Goal: Find specific page/section: Find specific page/section

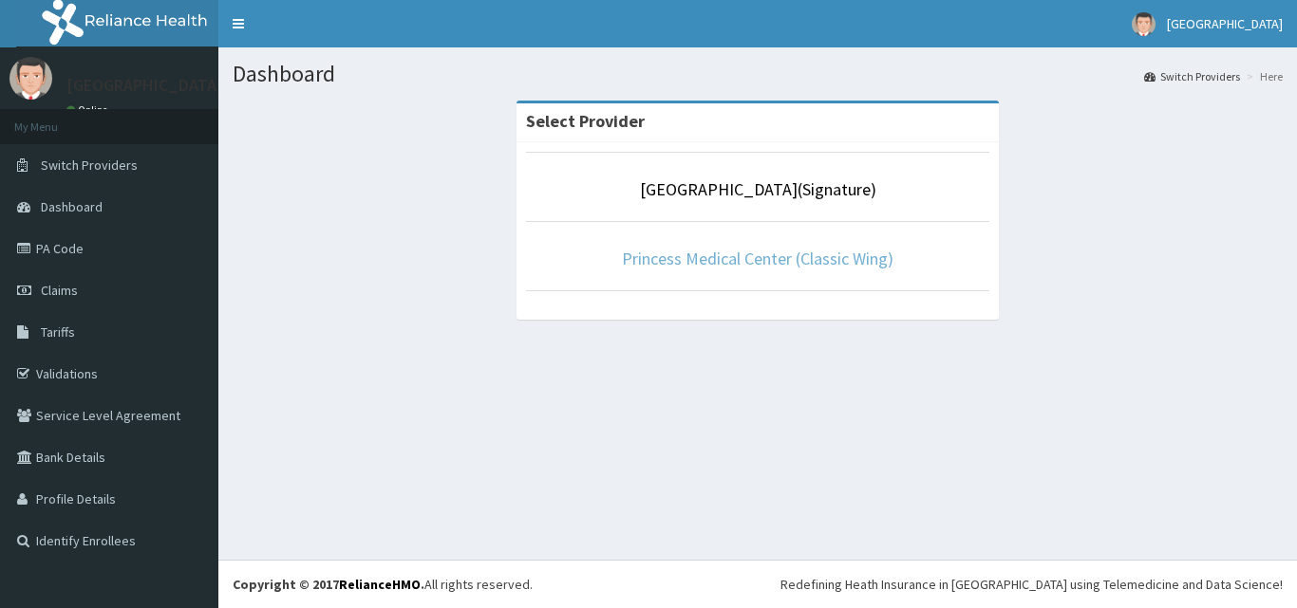
click at [791, 259] on link "Princess Medical Center (Classic Wing)" at bounding box center [757, 259] width 271 height 22
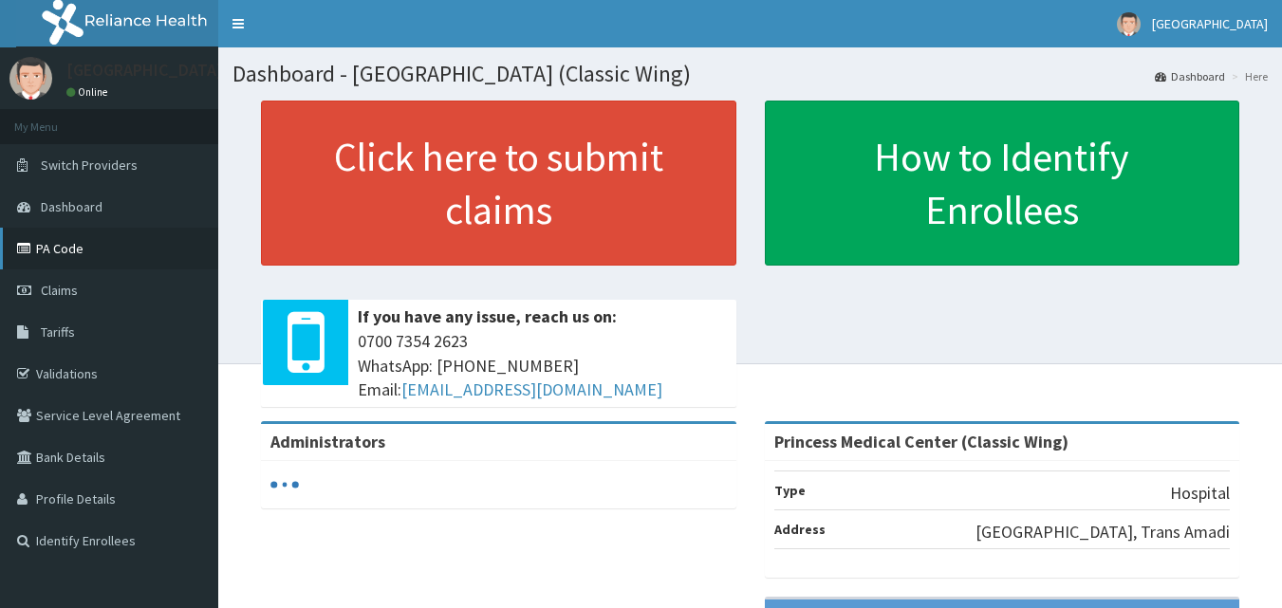
click at [115, 254] on link "PA Code" at bounding box center [109, 249] width 218 height 42
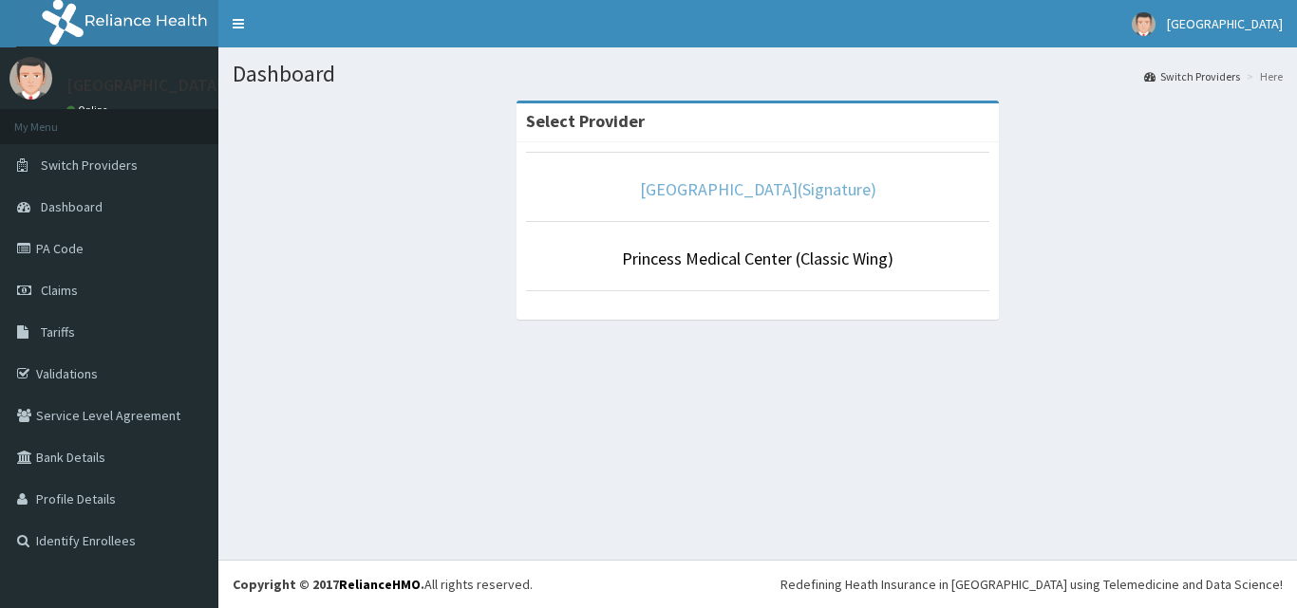
click at [754, 191] on link "[GEOGRAPHIC_DATA](Signature)" at bounding box center [758, 189] width 236 height 22
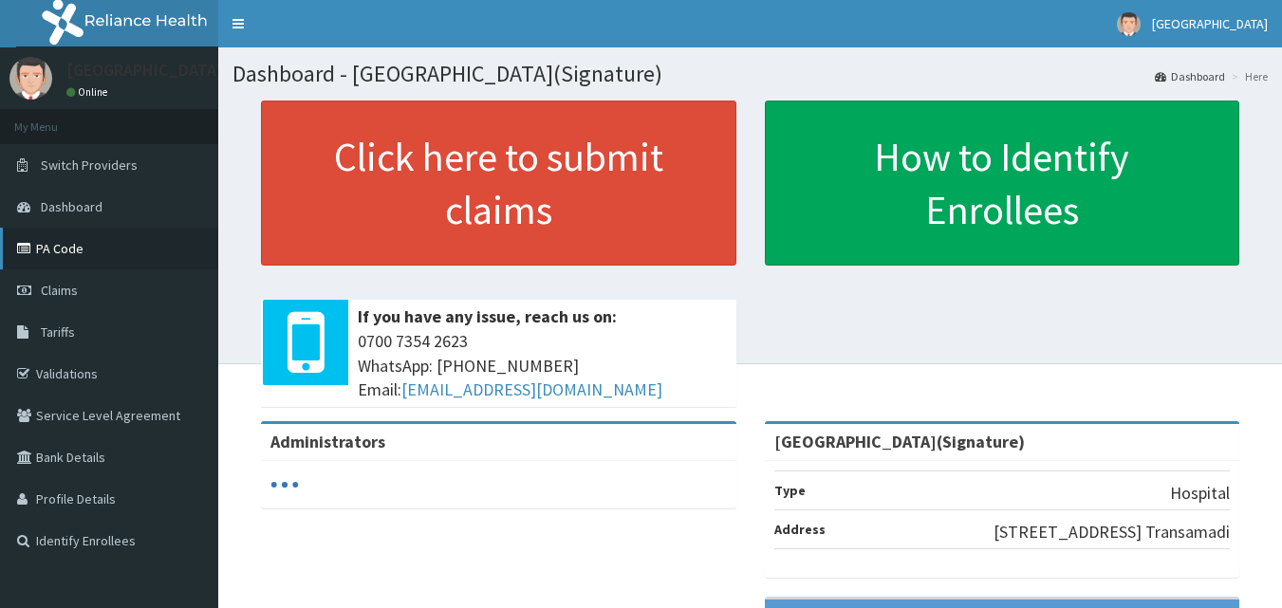
click at [108, 255] on link "PA Code" at bounding box center [109, 249] width 218 height 42
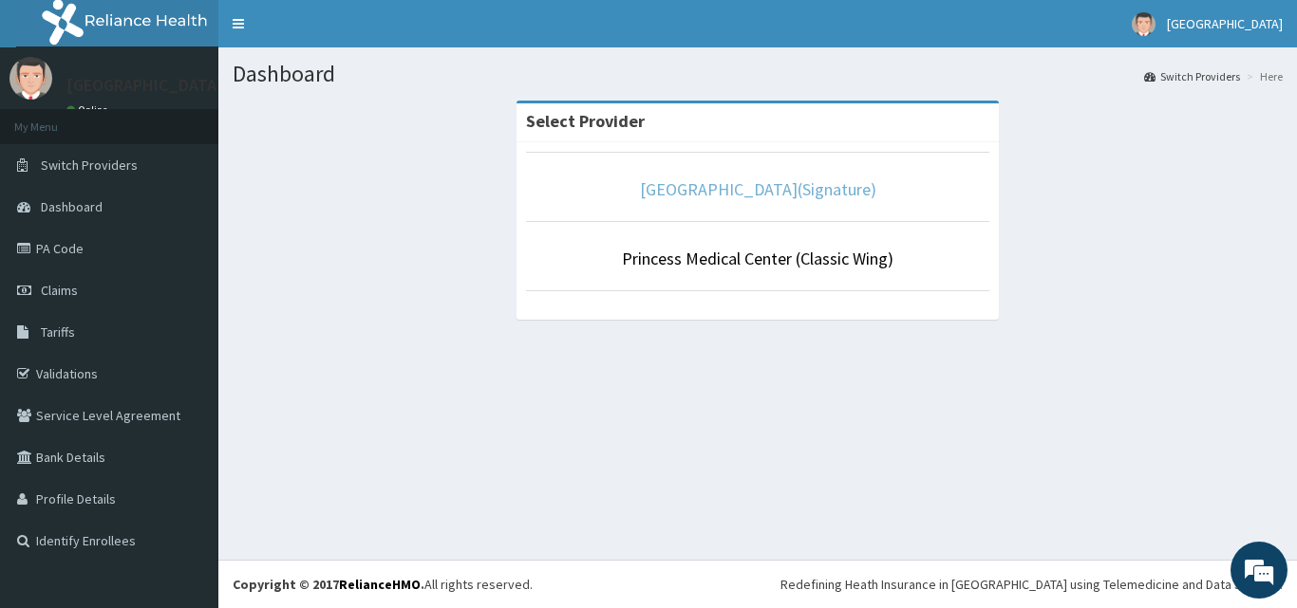
click at [786, 192] on link "[GEOGRAPHIC_DATA](Signature)" at bounding box center [758, 189] width 236 height 22
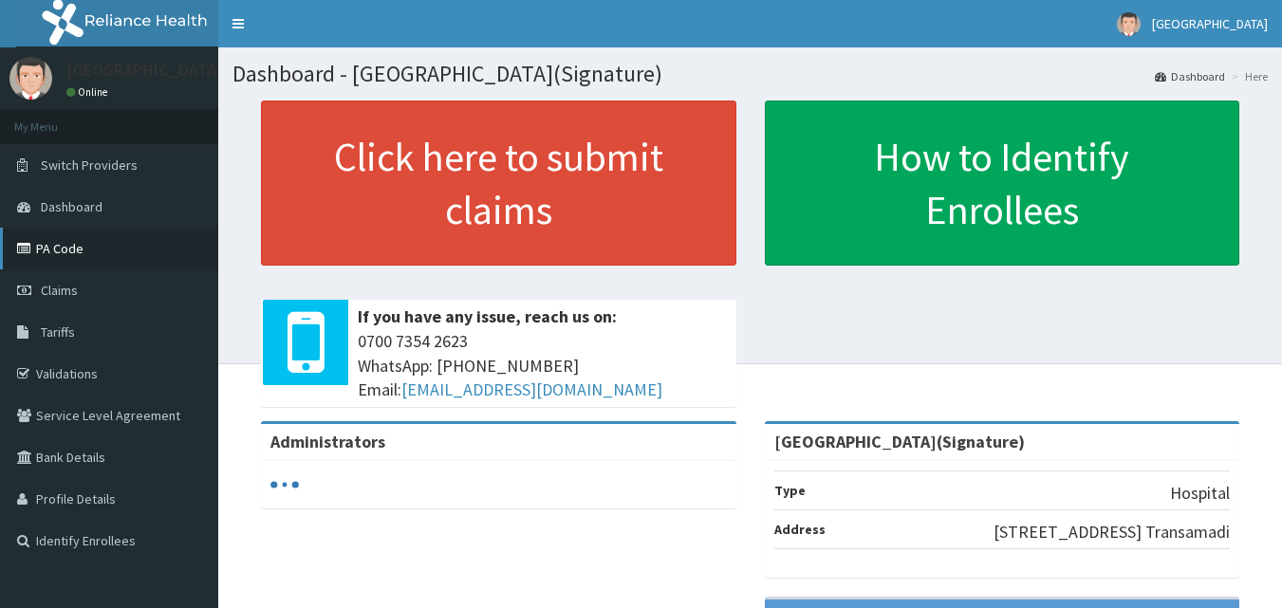
click at [98, 263] on link "PA Code" at bounding box center [109, 249] width 218 height 42
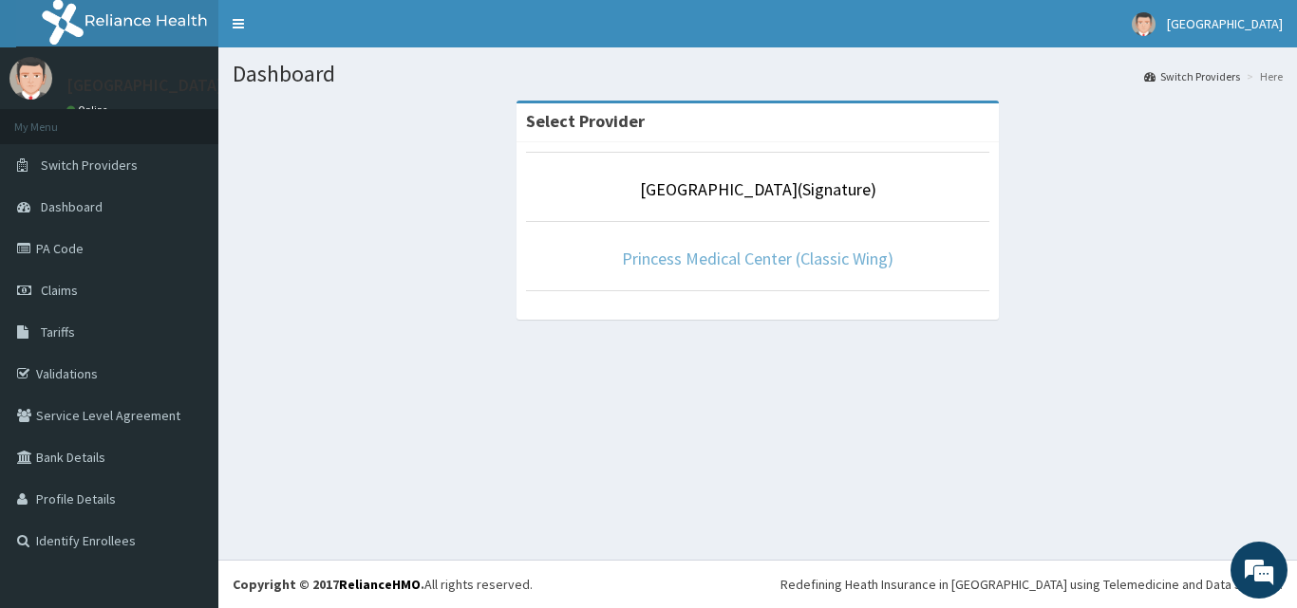
click at [809, 259] on link "Princess Medical Center (Classic Wing)" at bounding box center [757, 259] width 271 height 22
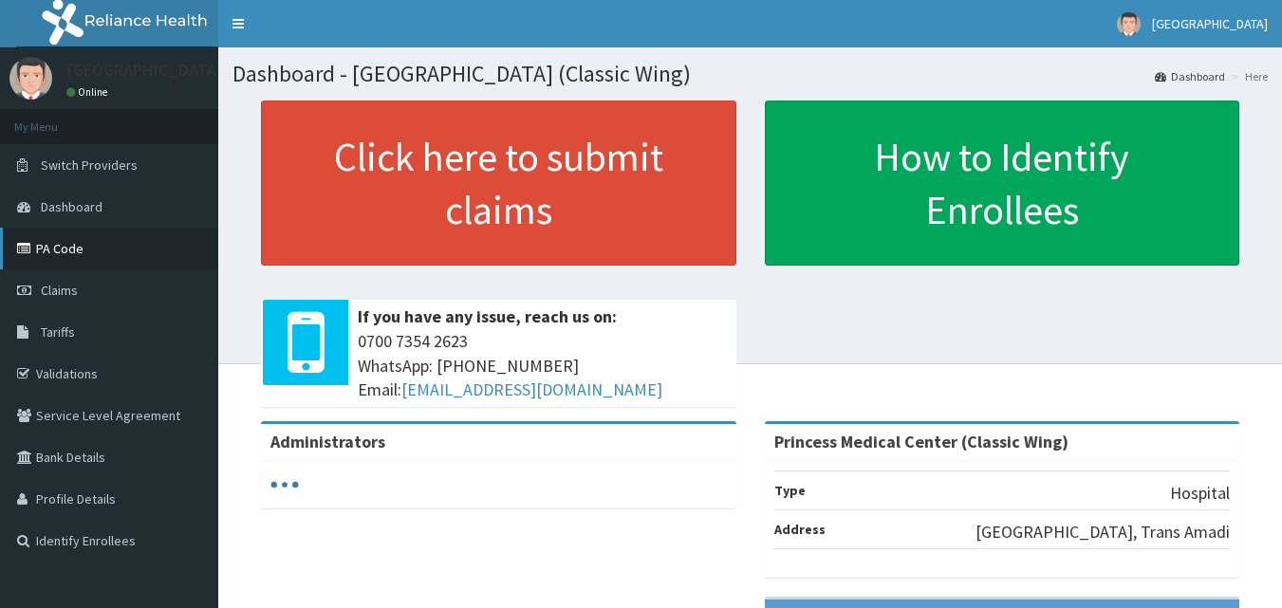
click at [72, 261] on link "PA Code" at bounding box center [109, 249] width 218 height 42
